Goal: Task Accomplishment & Management: Manage account settings

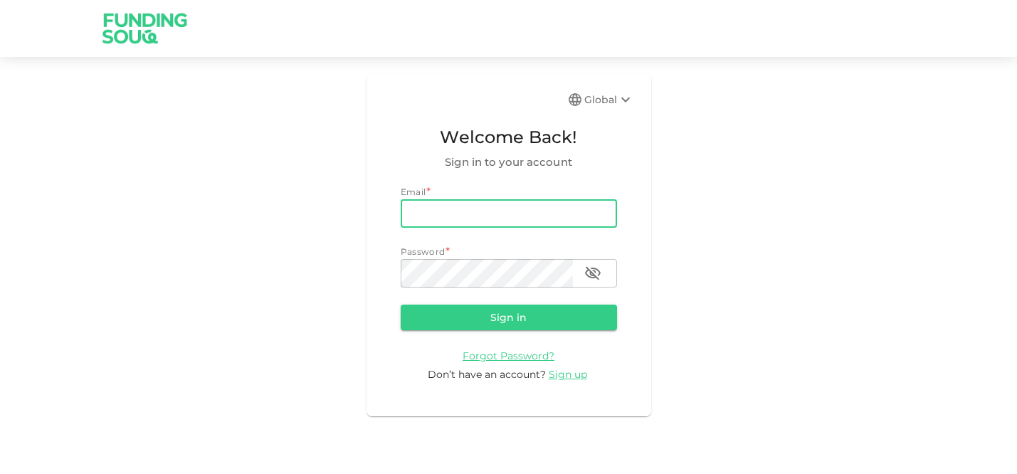
click at [471, 214] on input "email" at bounding box center [509, 213] width 216 height 28
type input "bahi.bellatache@gmail.com"
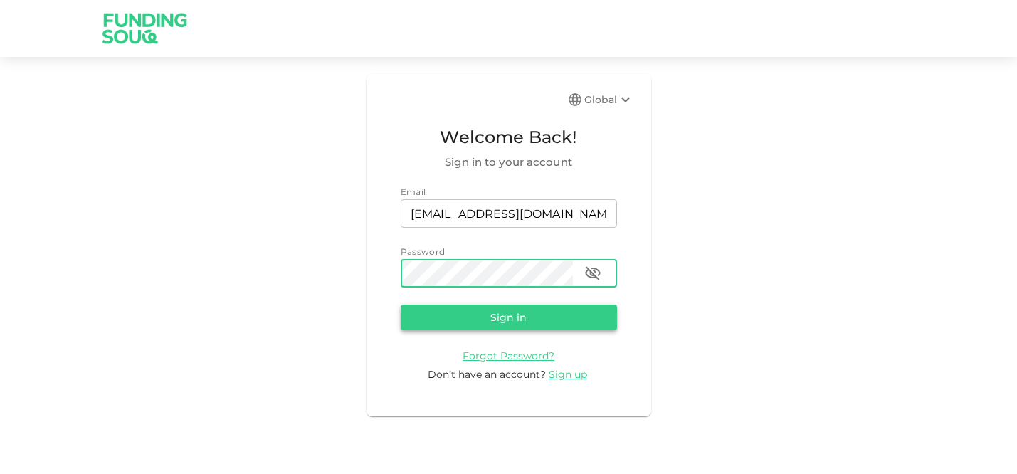
click at [534, 319] on button "Sign in" at bounding box center [509, 317] width 216 height 26
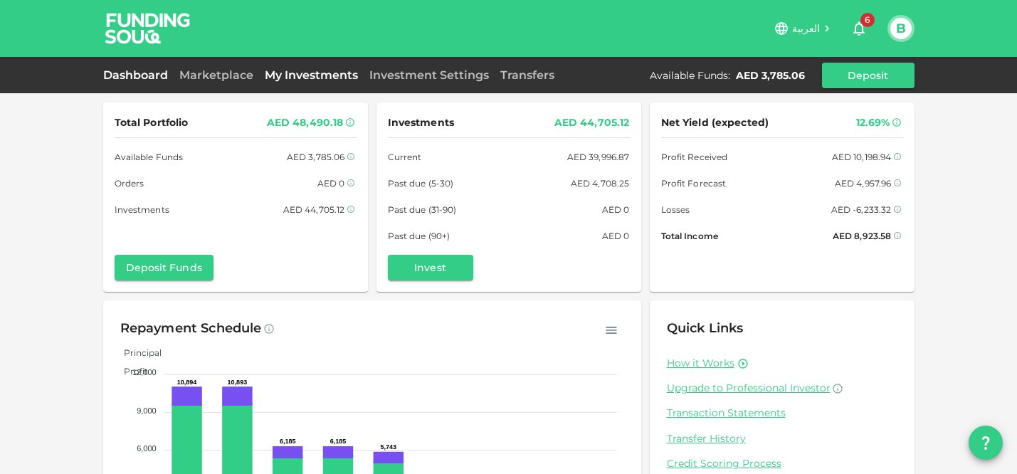
click at [288, 73] on link "My Investments" at bounding box center [311, 75] width 105 height 14
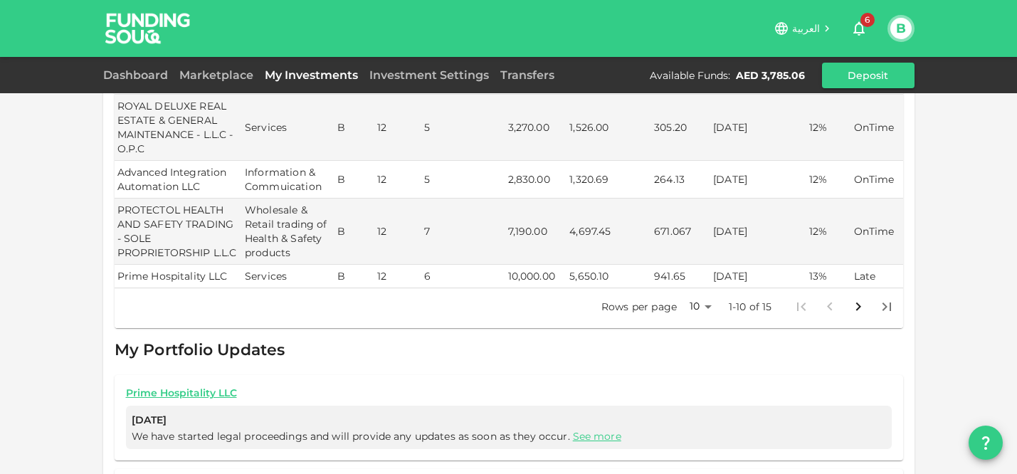
scroll to position [430, 0]
click at [682, 309] on body "العربية 6 B Dashboard Marketplace My Investments Investment Settings Transfers …" at bounding box center [508, 237] width 1017 height 474
click at [694, 348] on li "25" at bounding box center [695, 354] width 43 height 26
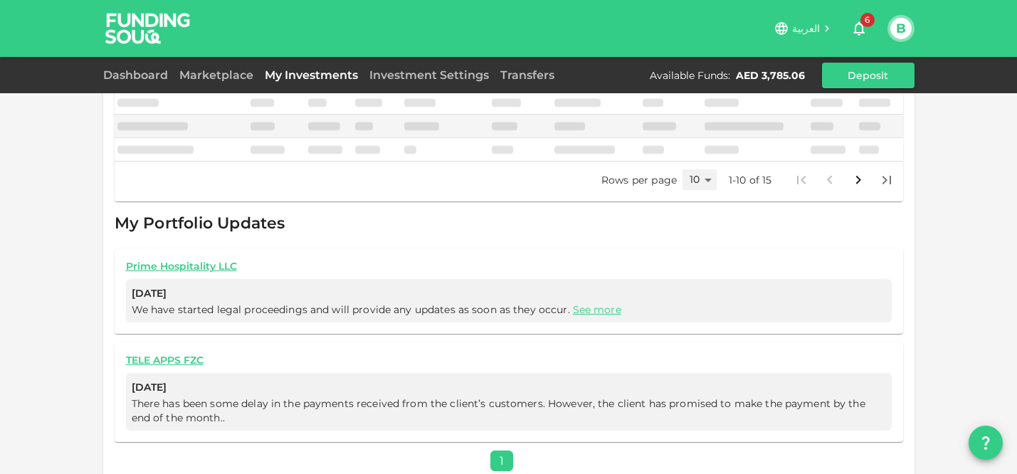
type input "25"
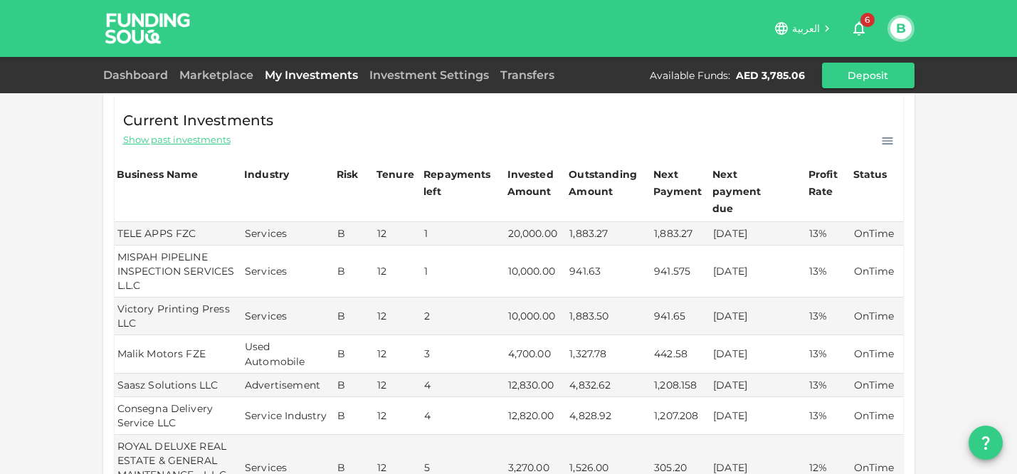
scroll to position [144, 0]
